Goal: Information Seeking & Learning: Learn about a topic

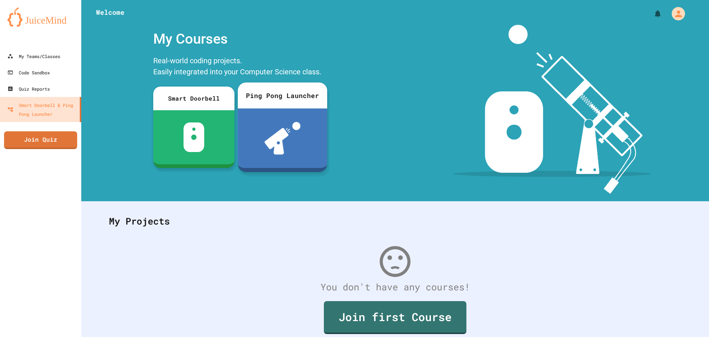
click at [261, 109] on div at bounding box center [282, 137] width 89 height 59
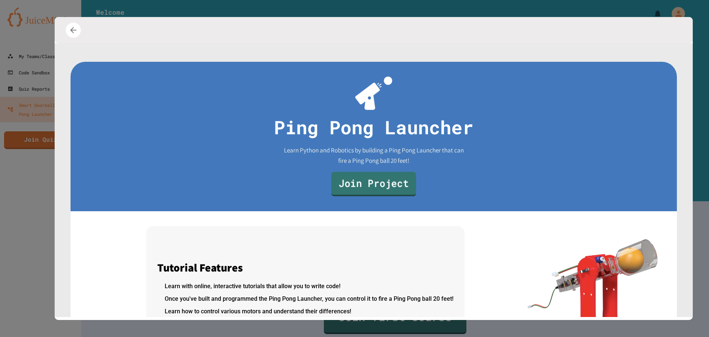
click at [356, 181] on link "Join Project" at bounding box center [373, 184] width 85 height 24
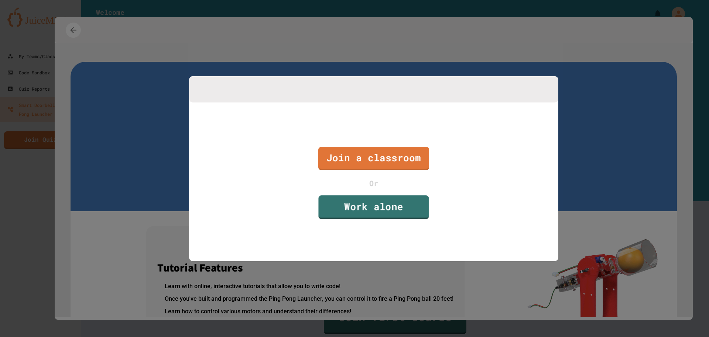
click at [373, 211] on link "Work alone" at bounding box center [373, 207] width 110 height 24
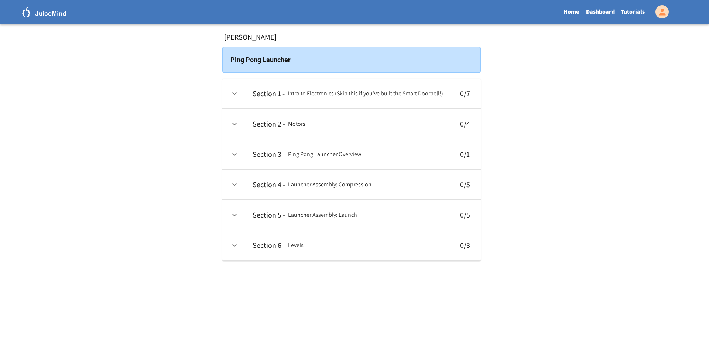
click at [229, 98] on td "collapsible table" at bounding box center [234, 94] width 24 height 30
click at [231, 94] on icon "expand row" at bounding box center [234, 93] width 9 height 9
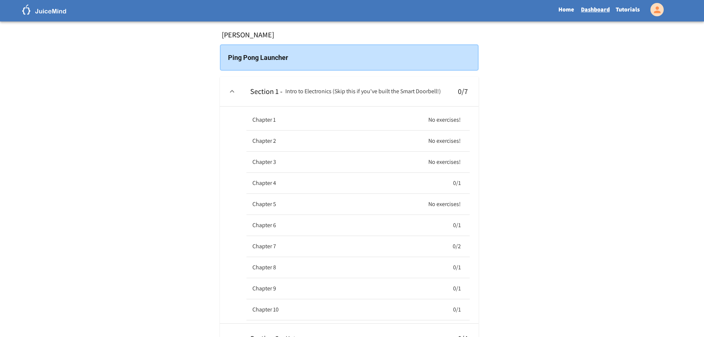
scroll to position [74, 0]
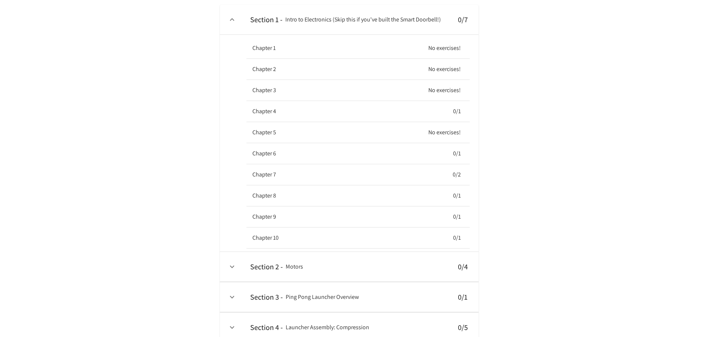
click at [457, 113] on h6 "0/1" at bounding box center [457, 111] width 8 height 10
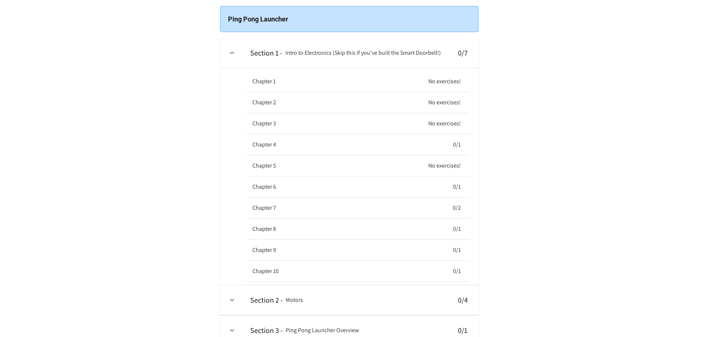
scroll to position [0, 0]
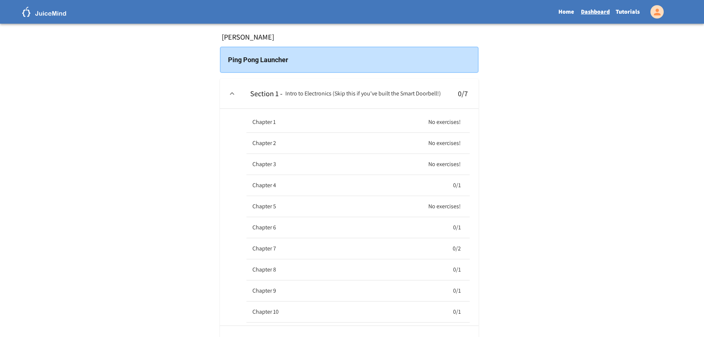
click at [276, 97] on h6 "Section 1 -" at bounding box center [266, 94] width 32 height 12
click at [340, 92] on h6 "Intro to Electronics (Skip this if you've built the Smart Doorbell!)" at bounding box center [363, 93] width 156 height 10
click at [226, 91] on td "collapsible table" at bounding box center [232, 94] width 24 height 30
click at [229, 93] on td "collapsible table" at bounding box center [232, 94] width 24 height 30
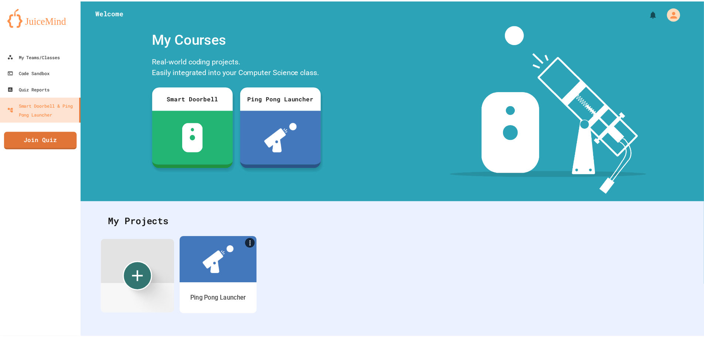
scroll to position [6, 0]
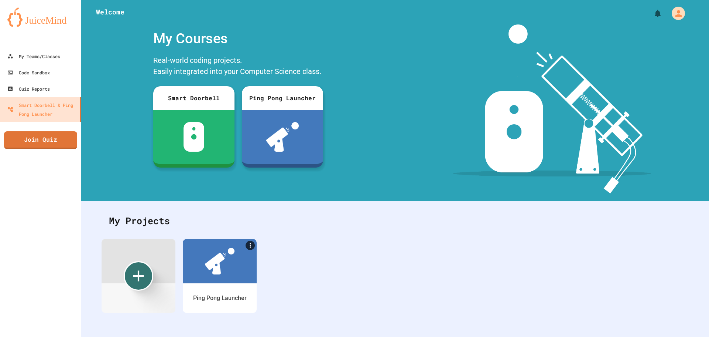
click at [225, 226] on div "My Projects" at bounding box center [395, 220] width 587 height 29
click at [226, 249] on img at bounding box center [219, 259] width 31 height 28
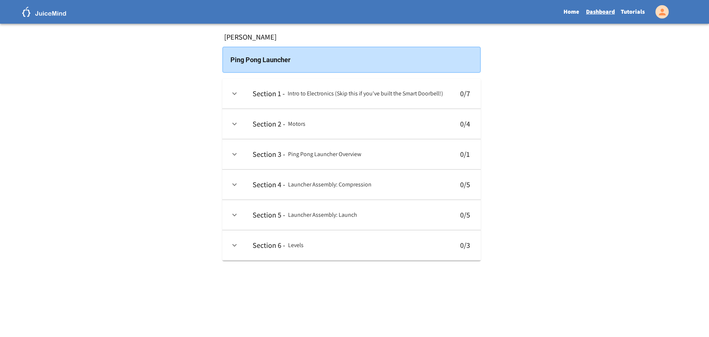
click at [267, 96] on h6 "Section 1 -" at bounding box center [269, 94] width 32 height 12
click at [410, 93] on h6 "Intro to Electronics (Skip this if you've built the Smart Doorbell!)" at bounding box center [366, 93] width 156 height 10
click at [267, 126] on h6 "Section 2 -" at bounding box center [269, 124] width 33 height 12
click at [328, 133] on th "Section 2 - Motors" at bounding box center [349, 124] width 205 height 30
click at [283, 56] on div "Ping Pong Launcher" at bounding box center [351, 60] width 259 height 26
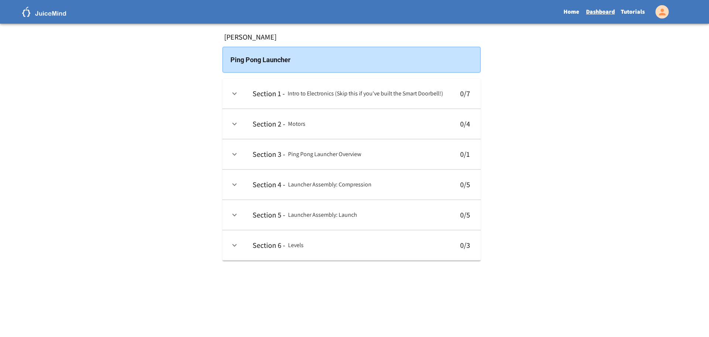
click at [299, 86] on th "Section 1 - Intro to Electronics (Skip this if you've built the Smart Doorbell!)" at bounding box center [349, 94] width 205 height 30
click at [236, 91] on icon "expand row" at bounding box center [234, 93] width 9 height 9
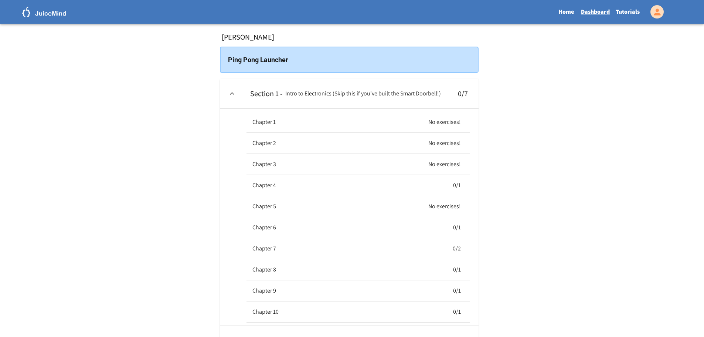
click at [274, 95] on h6 "Section 1 -" at bounding box center [266, 94] width 32 height 12
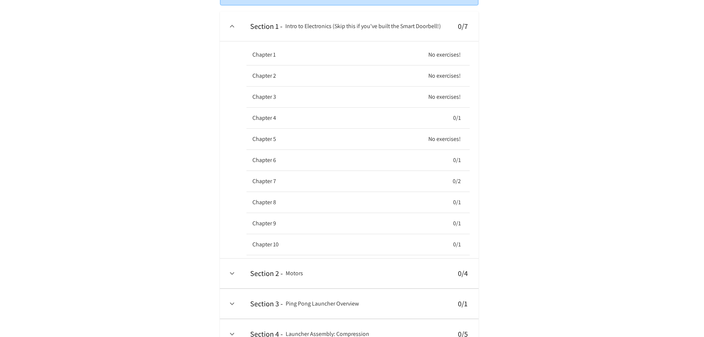
scroll to position [177, 0]
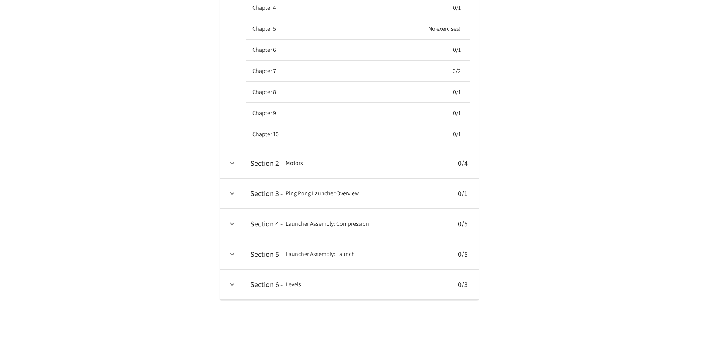
click at [318, 133] on th "Chapter 10" at bounding box center [294, 134] width 96 height 21
click at [233, 285] on icon "expand row" at bounding box center [232, 284] width 9 height 9
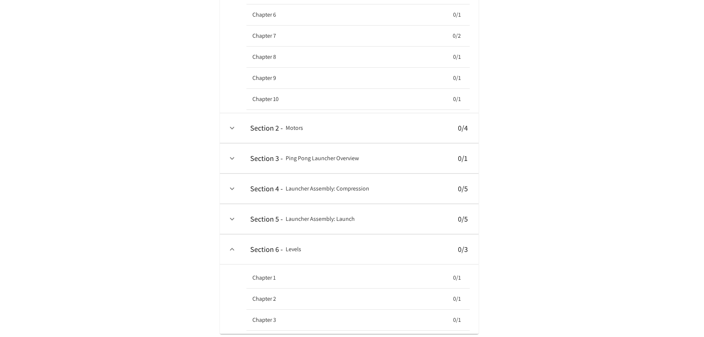
scroll to position [246, 0]
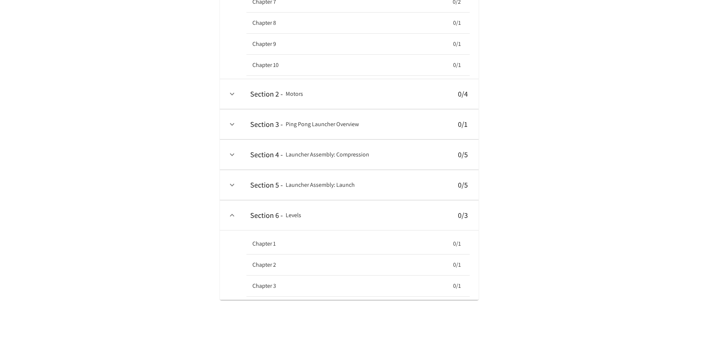
click at [257, 294] on th "Chapter 3" at bounding box center [311, 285] width 130 height 21
click at [234, 215] on icon "expand row" at bounding box center [232, 215] width 9 height 9
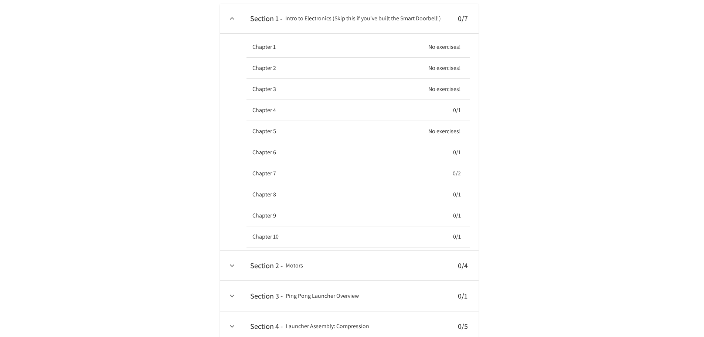
scroll to position [0, 0]
